Goal: Task Accomplishment & Management: Manage account settings

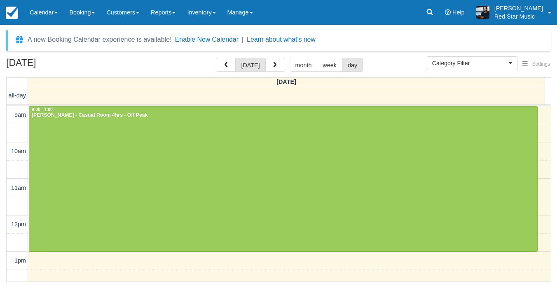
select select
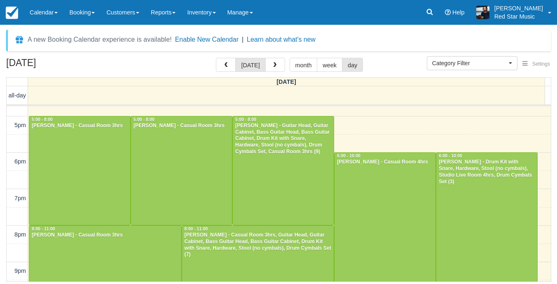
scroll to position [334, 0]
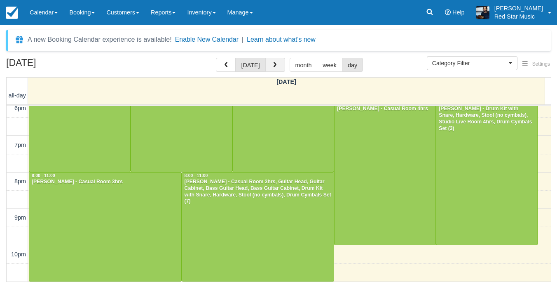
click at [273, 63] on span "button" at bounding box center [275, 65] width 6 height 6
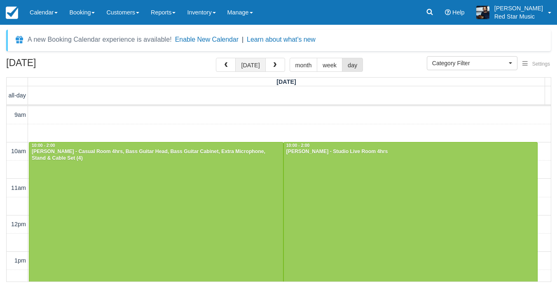
click at [251, 68] on button "[DATE]" at bounding box center [250, 65] width 30 height 14
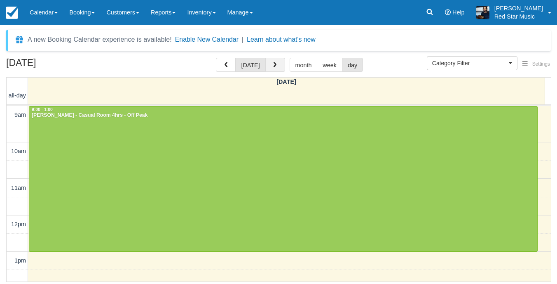
scroll to position [146, 0]
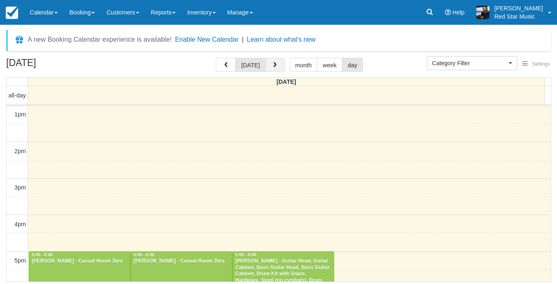
click at [272, 65] on span "button" at bounding box center [275, 65] width 6 height 6
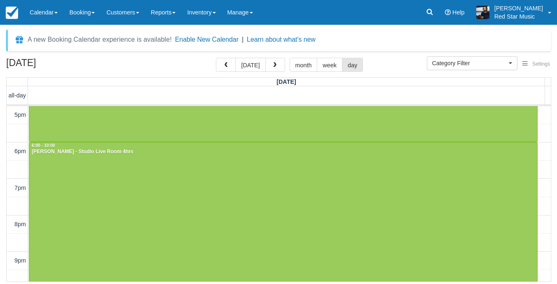
scroll to position [298, 0]
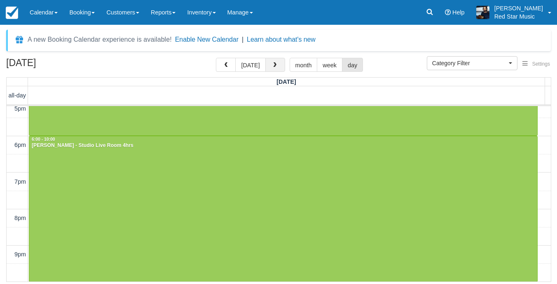
click at [274, 69] on button "button" at bounding box center [275, 65] width 20 height 14
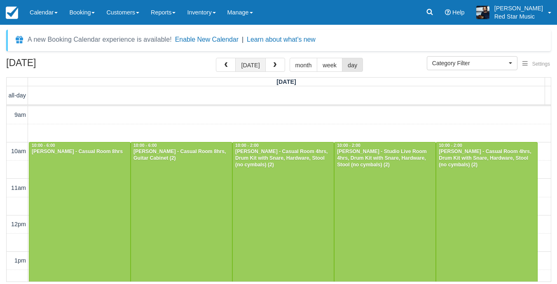
click at [247, 64] on button "[DATE]" at bounding box center [250, 65] width 30 height 14
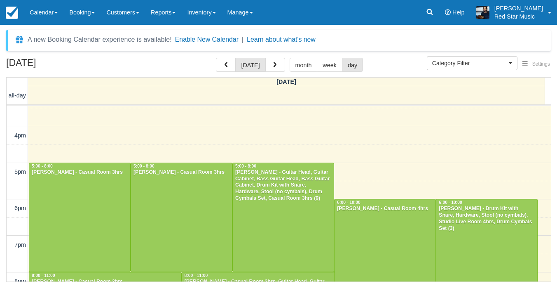
scroll to position [334, 0]
